Goal: Transaction & Acquisition: Purchase product/service

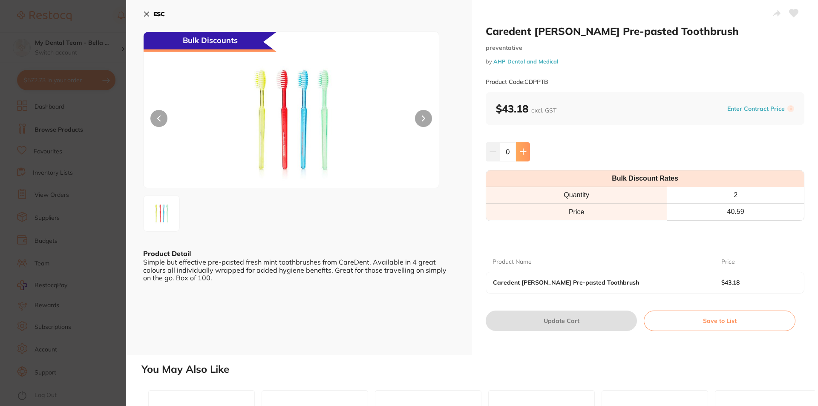
click at [527, 147] on button at bounding box center [523, 151] width 14 height 19
type input "1"
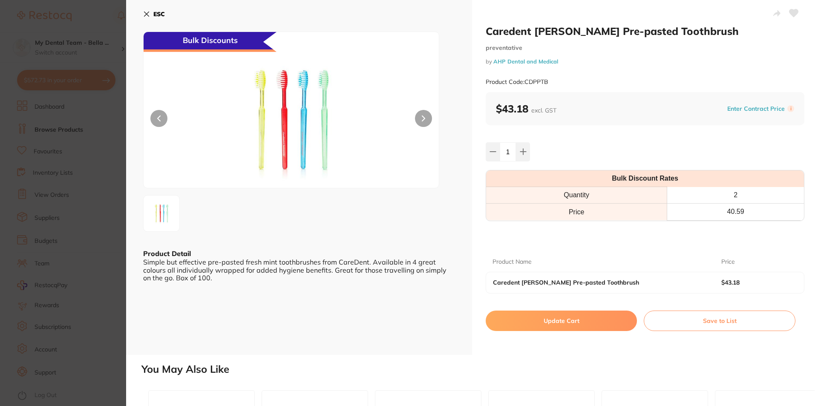
click at [572, 316] on button "Update Cart" at bounding box center [561, 320] width 151 height 20
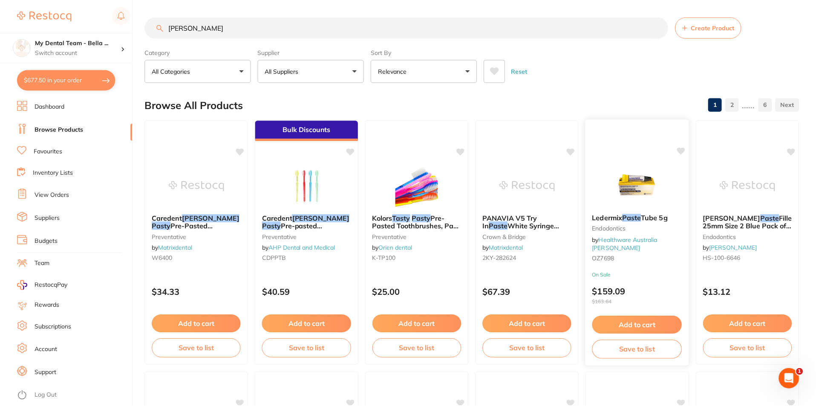
scroll to position [0, 0]
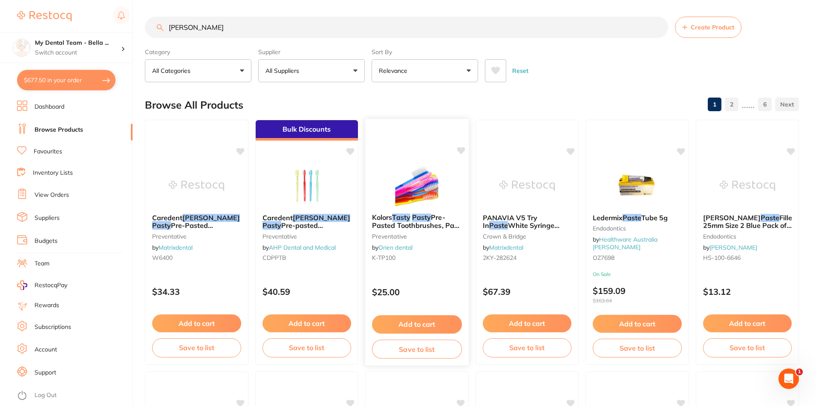
click at [426, 224] on span "Pre-Pasted Toothbrushes, Pack of 100" at bounding box center [416, 225] width 89 height 24
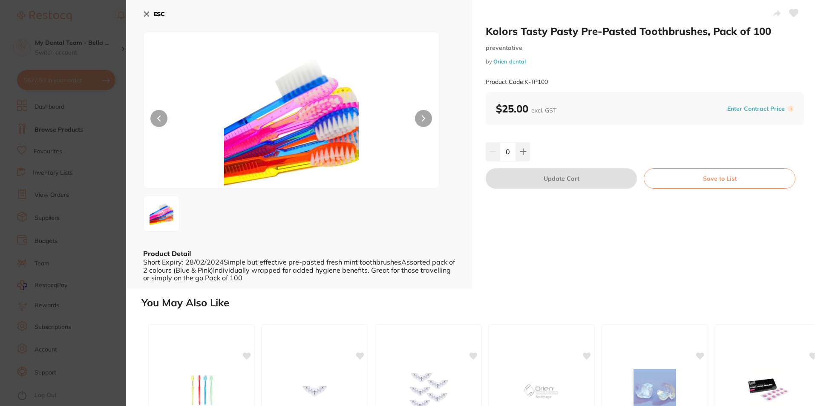
click at [144, 14] on icon at bounding box center [146, 14] width 7 height 7
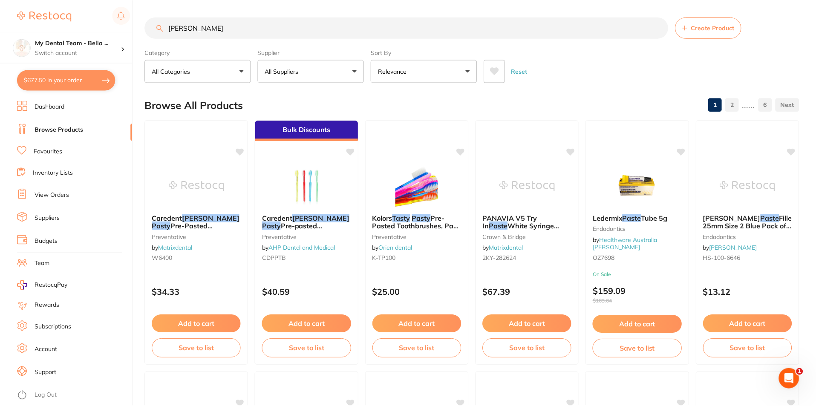
scroll to position [0, 0]
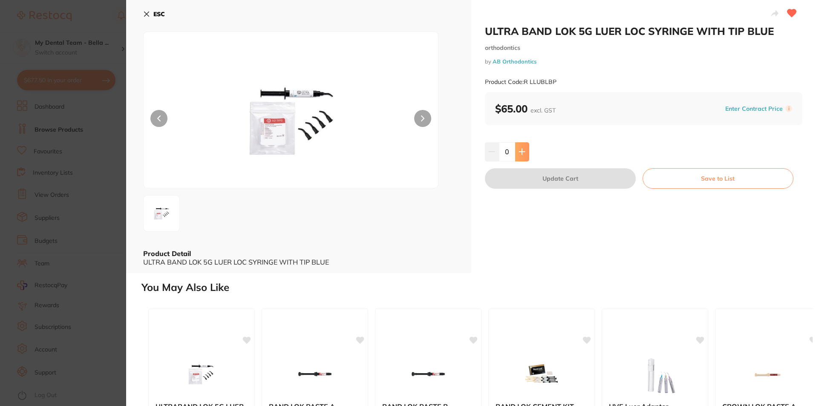
click at [521, 151] on icon at bounding box center [521, 151] width 7 height 7
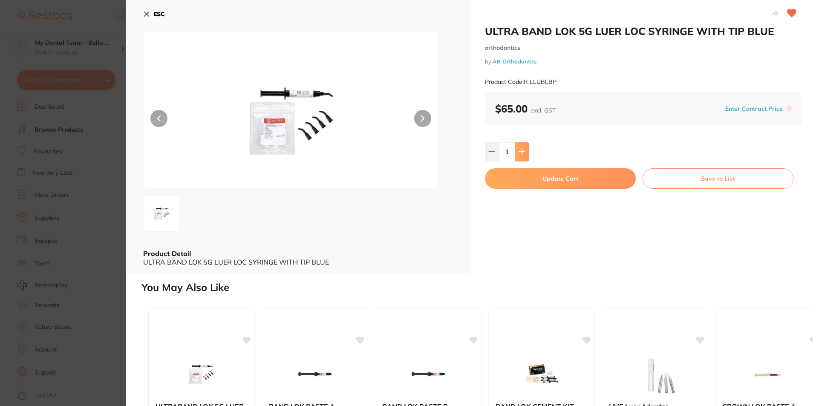
click at [525, 155] on button at bounding box center [522, 151] width 14 height 19
type input "4"
click at [579, 182] on button "Update Cart" at bounding box center [560, 178] width 151 height 20
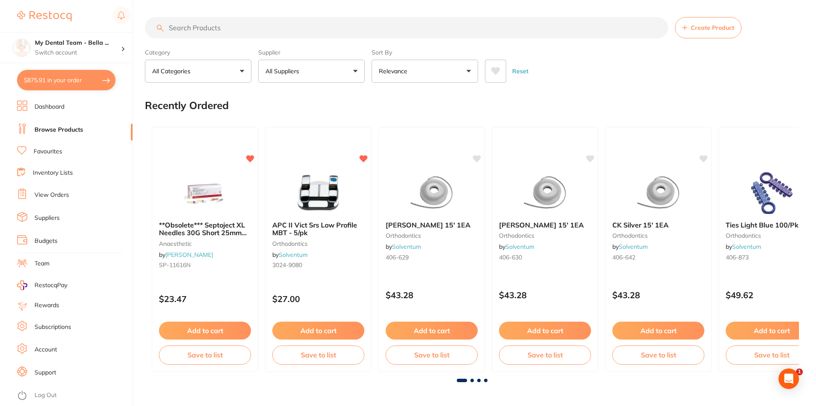
click at [257, 29] on input "search" at bounding box center [406, 27] width 523 height 21
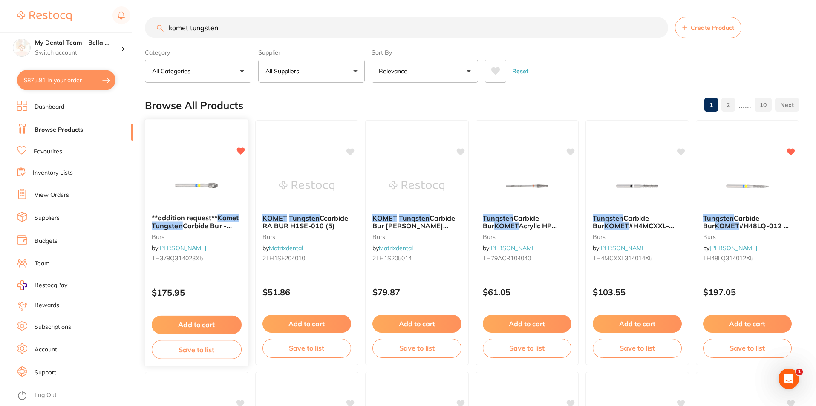
type input "komet tungsten"
click at [214, 194] on img at bounding box center [197, 185] width 56 height 43
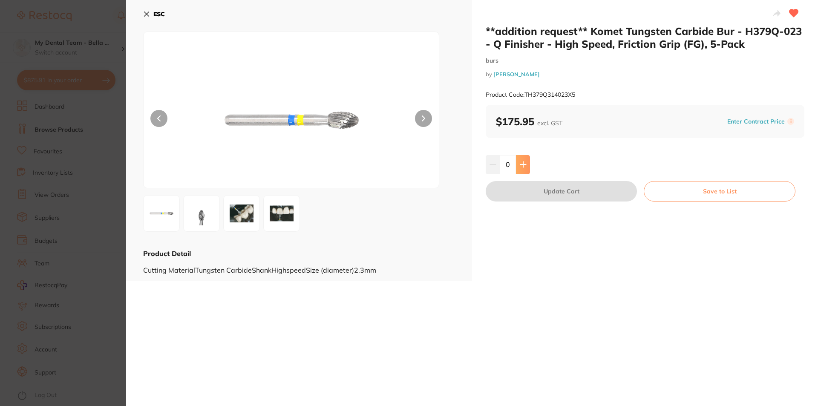
click at [523, 165] on icon at bounding box center [523, 164] width 7 height 7
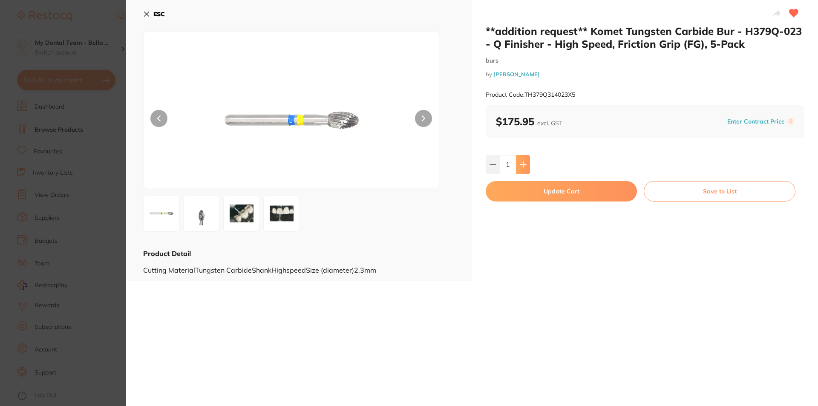
click at [521, 168] on button at bounding box center [523, 164] width 14 height 19
type input "2"
click at [574, 193] on button "Update Cart" at bounding box center [561, 191] width 151 height 20
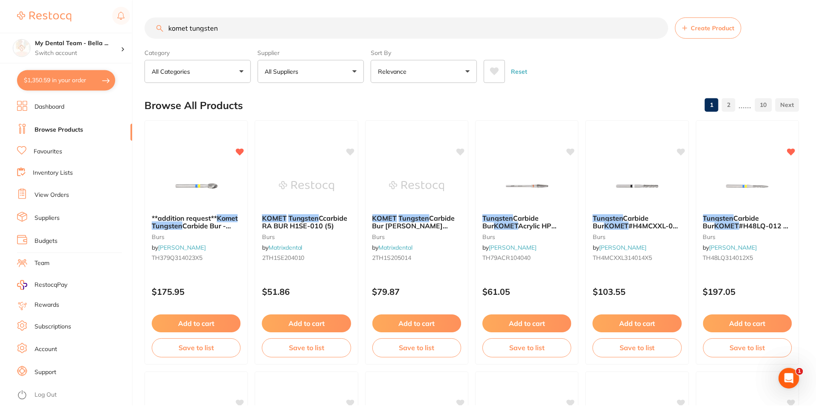
scroll to position [0, 0]
click at [90, 83] on button "$1,350.59 in your order" at bounding box center [66, 80] width 98 height 20
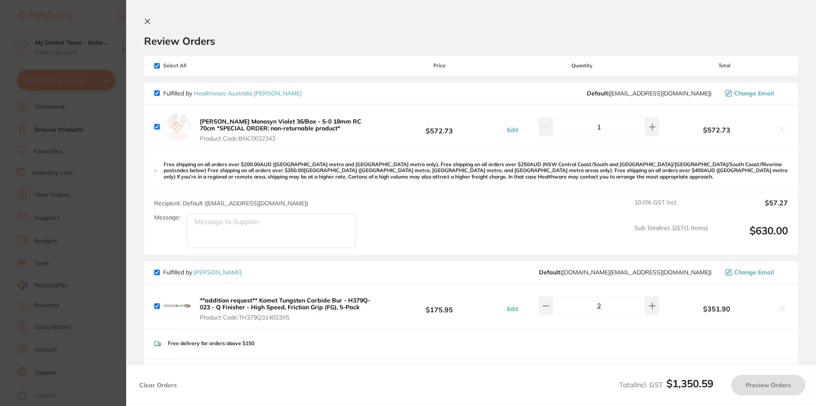
checkbox input "true"
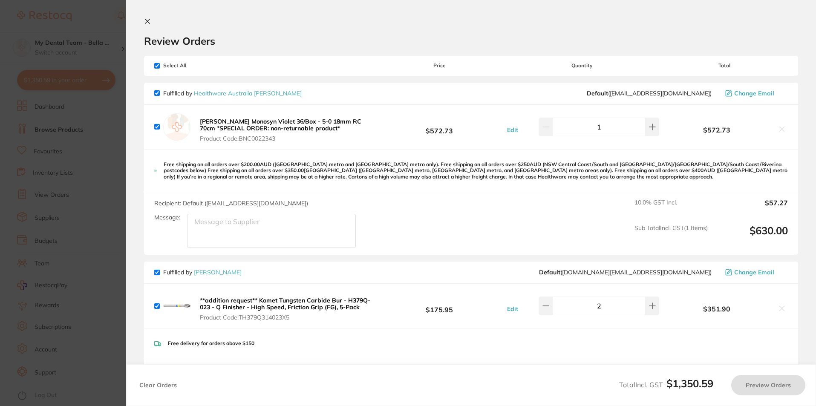
checkbox input "true"
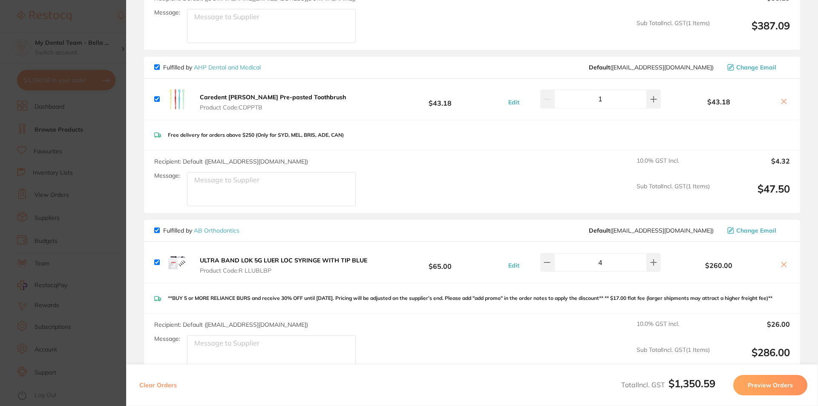
scroll to position [317, 0]
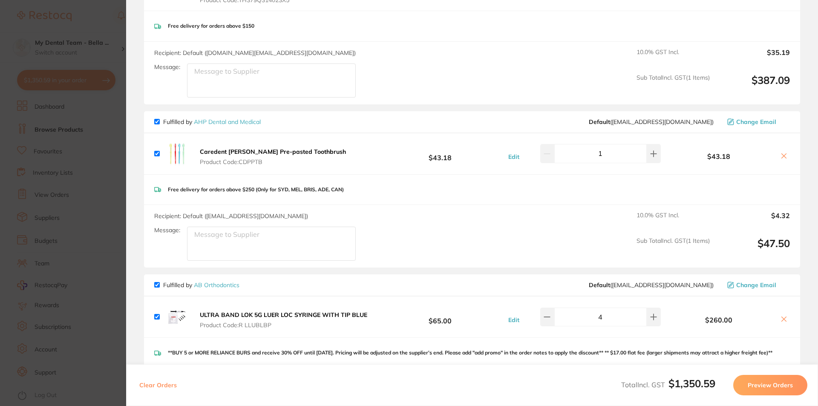
click at [781, 155] on icon at bounding box center [783, 155] width 7 height 7
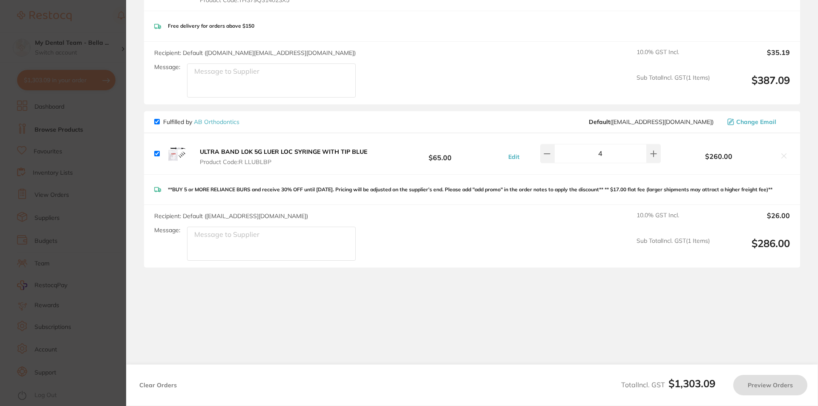
checkbox input "true"
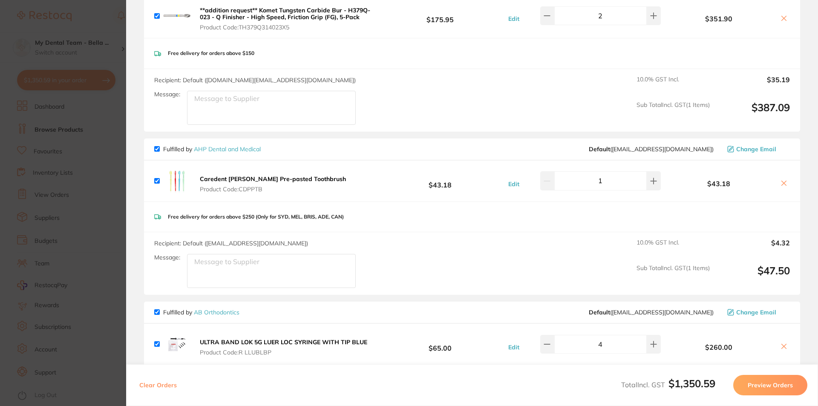
scroll to position [275, 0]
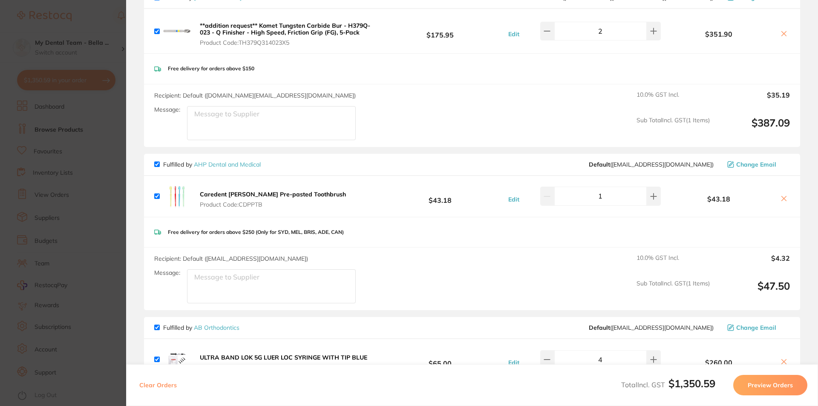
click at [156, 163] on input "checkbox" at bounding box center [157, 164] width 6 height 6
checkbox input "false"
click at [781, 198] on icon at bounding box center [783, 198] width 5 height 5
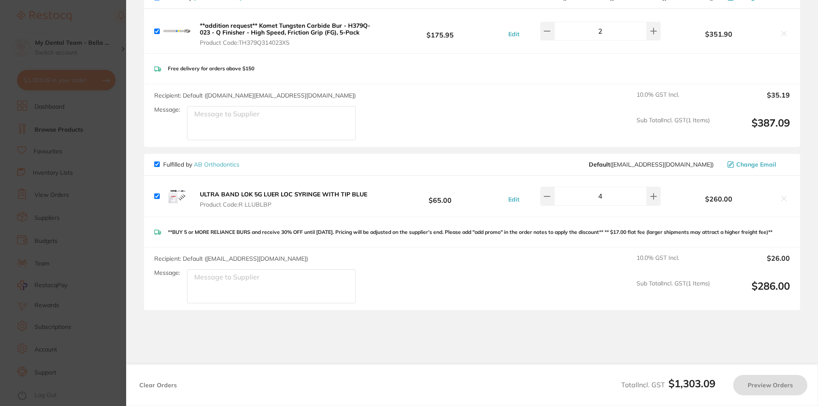
checkbox input "false"
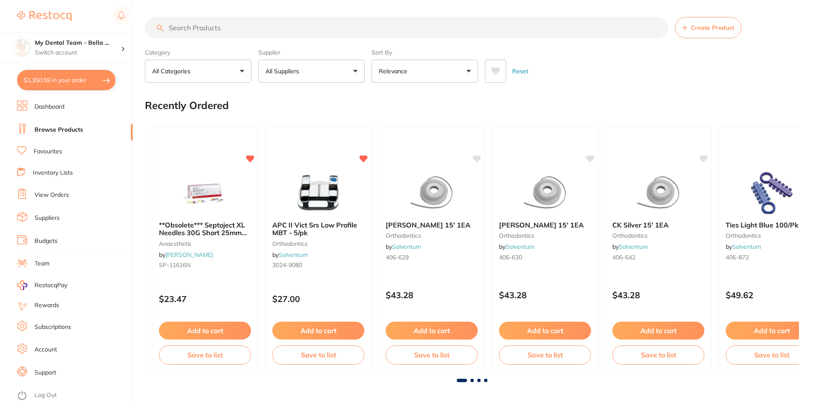
click at [77, 82] on button "$1,350.59 in your order" at bounding box center [66, 80] width 98 height 20
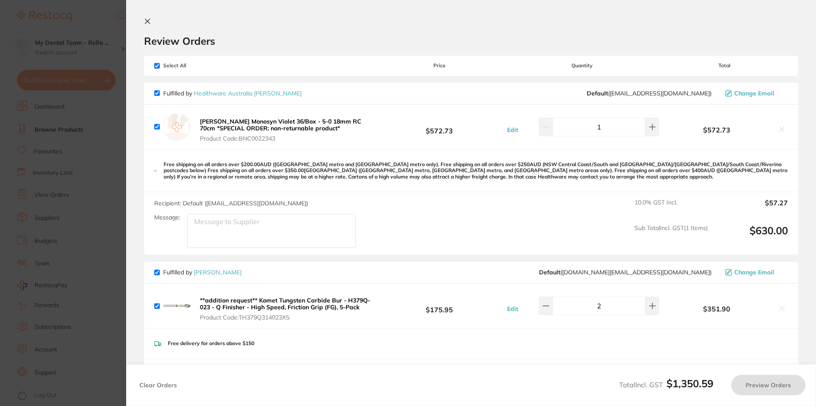
checkbox input "true"
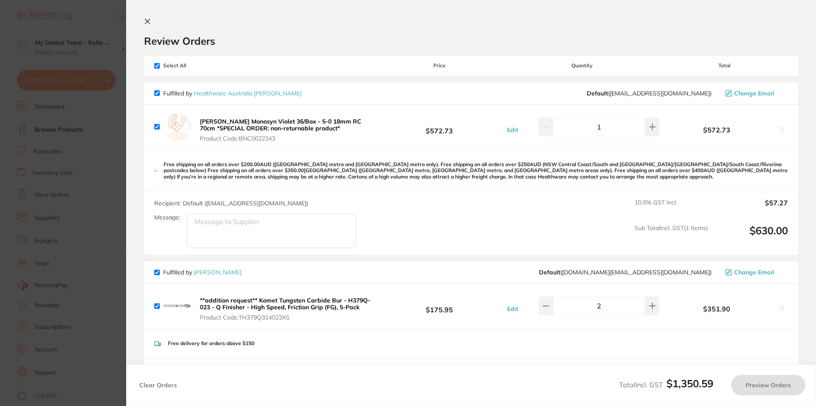
checkbox input "true"
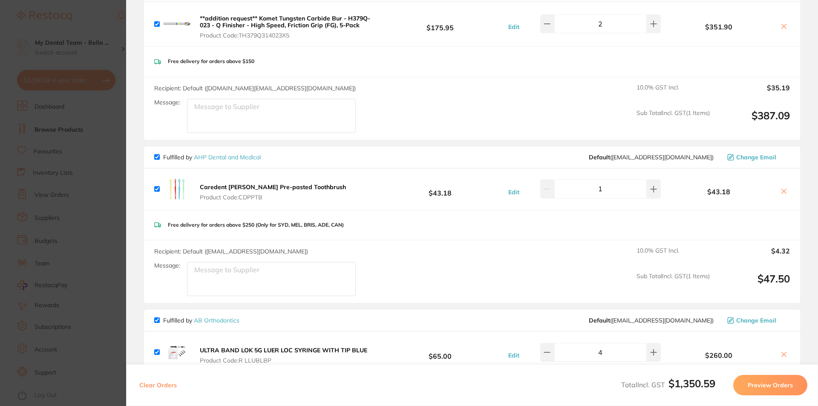
scroll to position [298, 0]
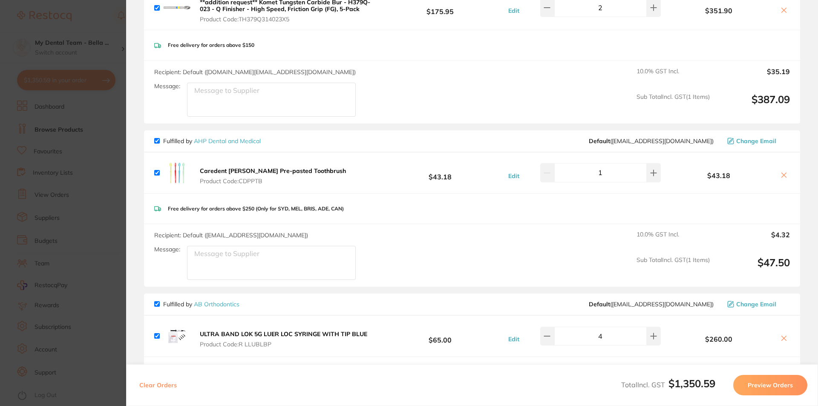
click at [514, 175] on button "Edit" at bounding box center [514, 176] width 16 height 8
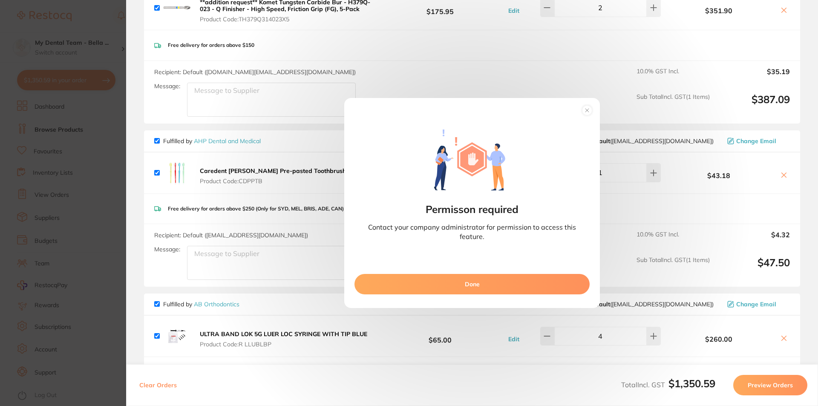
click at [586, 112] on circle at bounding box center [587, 111] width 10 height 10
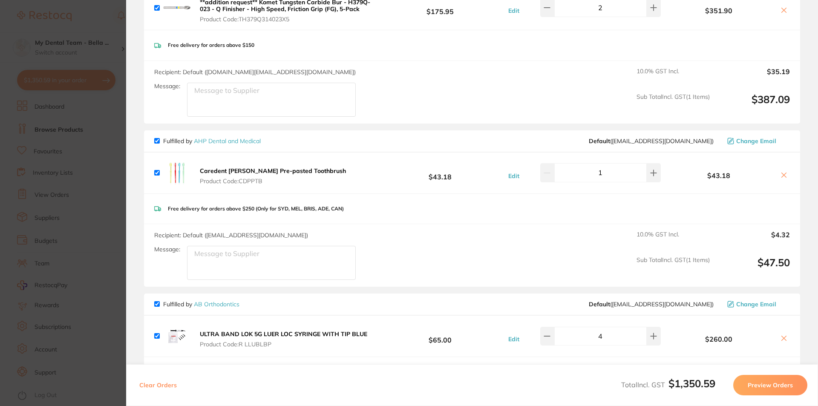
click at [477, 257] on div "Recipient: Default ( orders@ahpdentalmedical.com.au ) Message: 10.0 % GST Incl.…" at bounding box center [472, 255] width 656 height 63
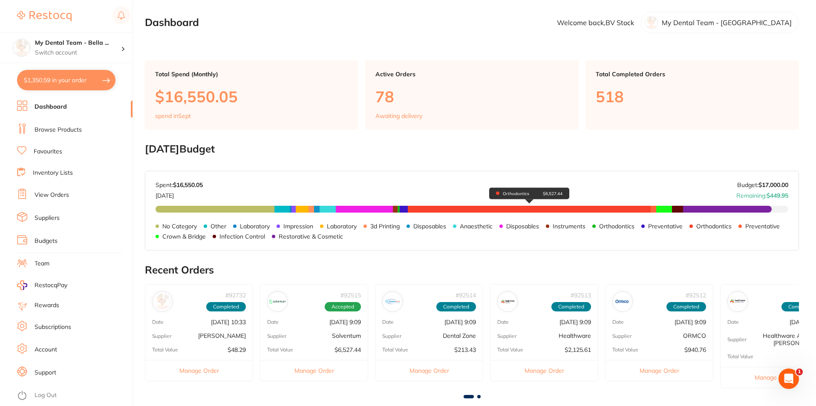
click at [433, 210] on span "Orthodontics $6,527.44" at bounding box center [529, 209] width 243 height 7
